Goal: Task Accomplishment & Management: Manage account settings

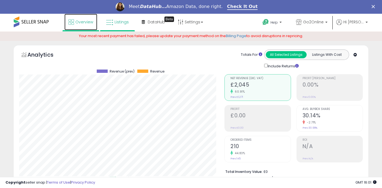
click at [94, 21] on link "Overview" at bounding box center [80, 22] width 33 height 16
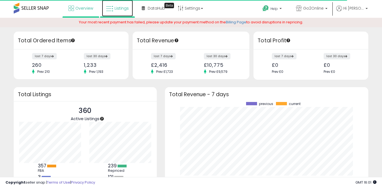
click at [123, 11] on span "Listings" at bounding box center [122, 7] width 14 height 5
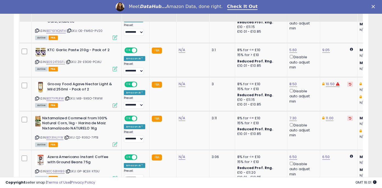
scroll to position [502, 0]
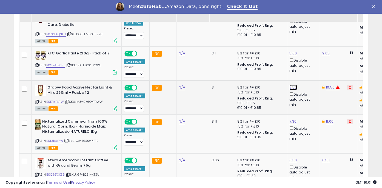
click at [293, 85] on link "8.50" at bounding box center [294, 87] width 8 height 5
type input "*"
click at [314, 62] on button "submit" at bounding box center [309, 62] width 9 height 8
click at [291, 85] on link "9.00" at bounding box center [294, 87] width 8 height 5
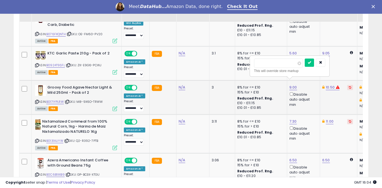
type input "*"
type input "****"
click at [311, 63] on icon "submit" at bounding box center [309, 62] width 3 height 3
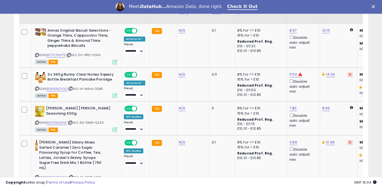
scroll to position [0, 0]
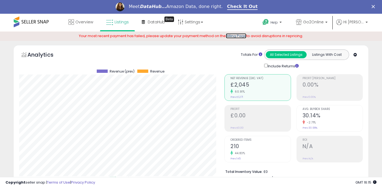
click at [235, 35] on link "Billing Page" at bounding box center [236, 35] width 21 height 5
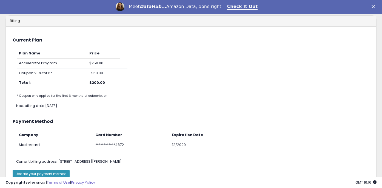
scroll to position [12, 0]
